Goal: Task Accomplishment & Management: Manage account settings

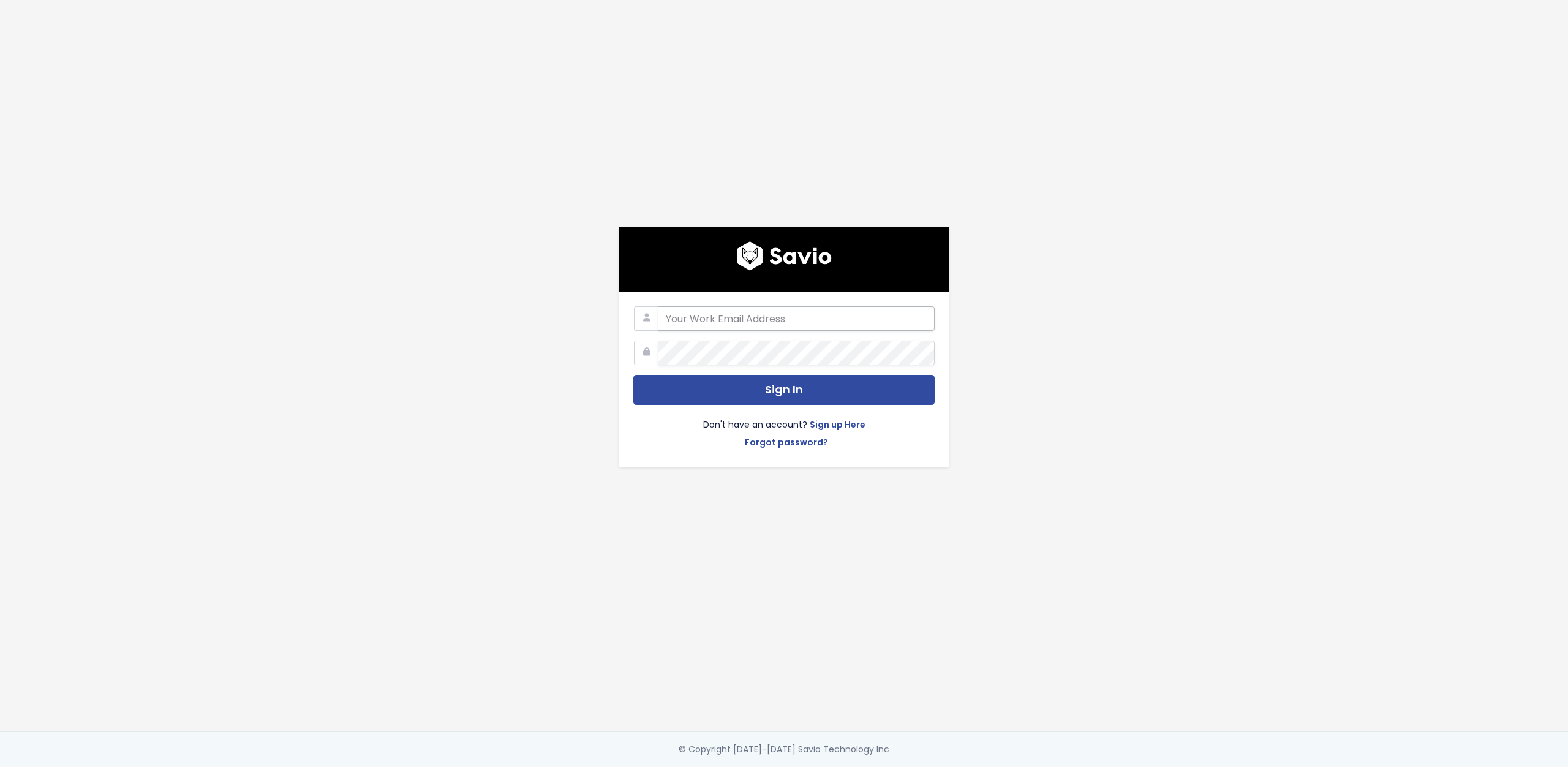
click at [811, 317] on input "email" at bounding box center [796, 318] width 277 height 25
click at [914, 766] on com-1password-button at bounding box center [784, 767] width 1568 height 0
type input "nate@showit.co"
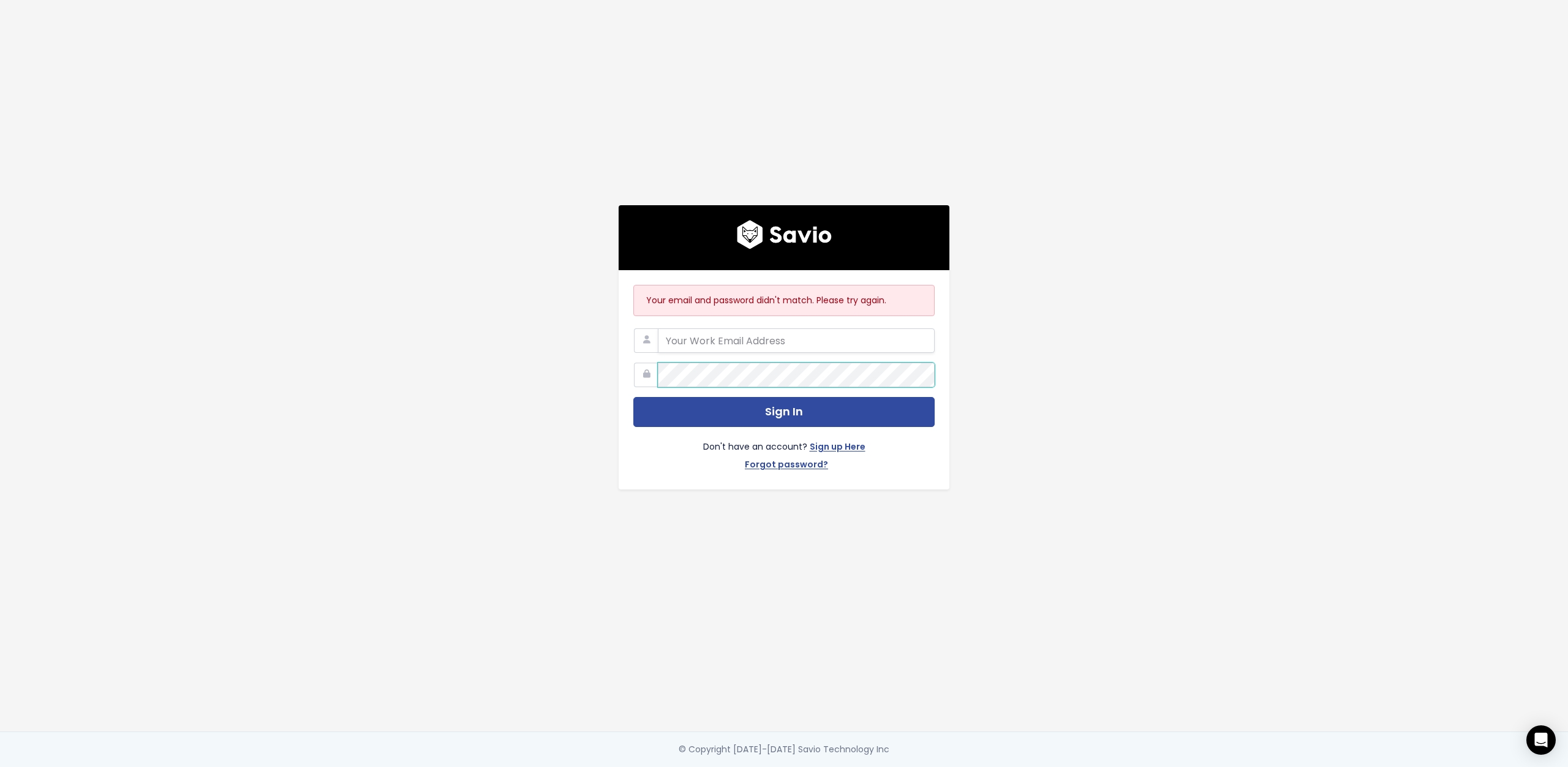
click at [1020, 375] on div "Your email and password didn't match. Please try again. Sign In Don't have an a…" at bounding box center [784, 365] width 698 height 731
click at [942, 617] on div "Your email and password didn't match. Please try again. Sign In Don't have an a…" at bounding box center [784, 365] width 698 height 731
